Goal: Information Seeking & Learning: Find specific fact

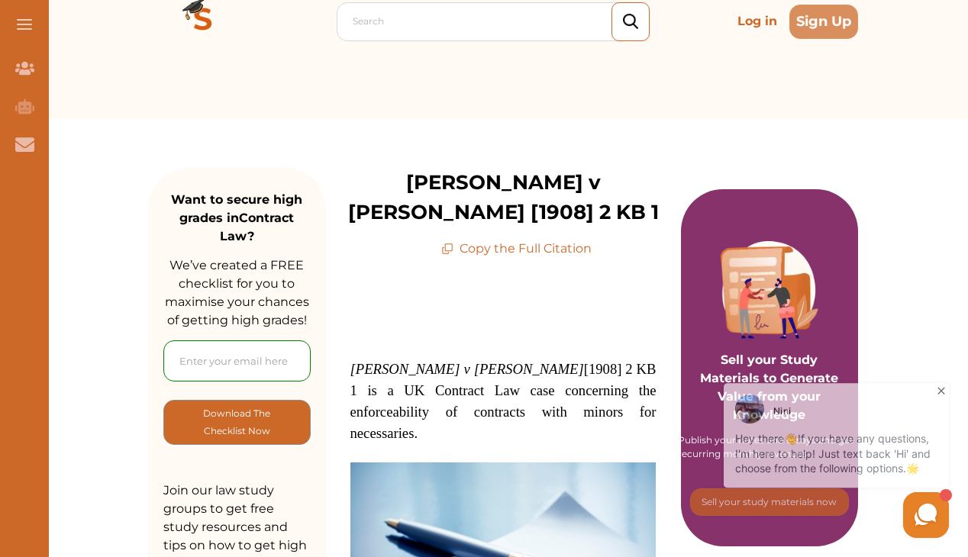
click at [505, 361] on span "[PERSON_NAME] v [PERSON_NAME] [1908] 2 KB 1 is a UK Contract Law case concernin…" at bounding box center [503, 401] width 306 height 80
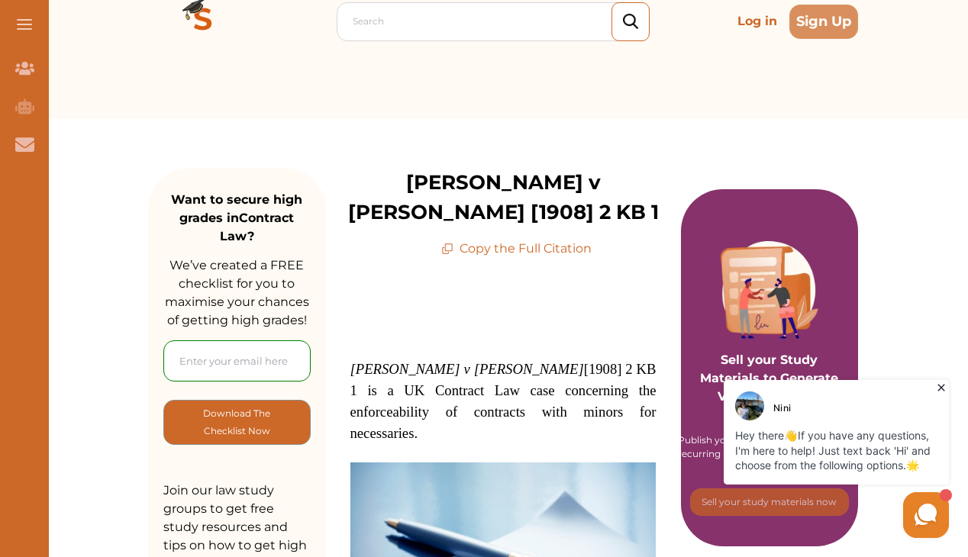
drag, startPoint x: 481, startPoint y: 340, endPoint x: 520, endPoint y: 340, distance: 39.7
click at [520, 361] on span "[PERSON_NAME] v [PERSON_NAME] [1908] 2 KB 1 is a UK Contract Law case concernin…" at bounding box center [503, 401] width 306 height 80
drag, startPoint x: 580, startPoint y: 184, endPoint x: 644, endPoint y: 179, distance: 64.3
click at [644, 179] on div "[PERSON_NAME] v [PERSON_NAME] [1908] 2 KB 1 Copy the Full Citation" at bounding box center [503, 213] width 355 height 90
copy p "2 KB 1"
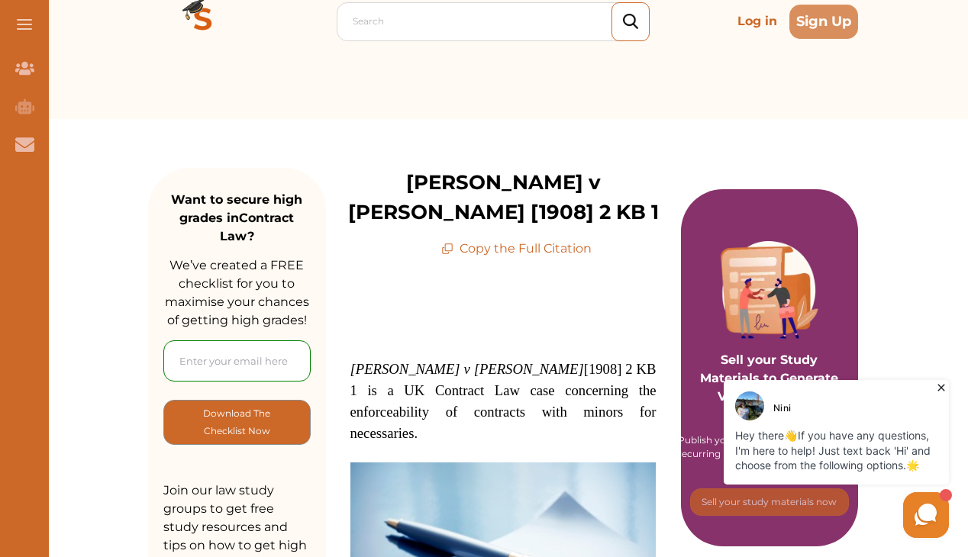
drag, startPoint x: 140, startPoint y: 80, endPoint x: 216, endPoint y: 81, distance: 75.6
click at [141, 81] on div "Search Log in Sign Up Search Log in Sign Up" at bounding box center [503, 21] width 930 height 195
